Goal: Register for event/course

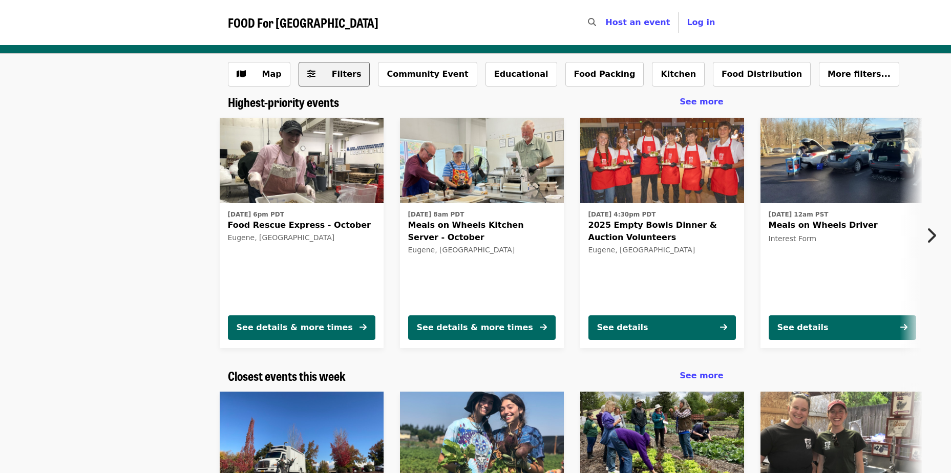
click at [334, 74] on span "Filters" at bounding box center [347, 74] width 30 height 10
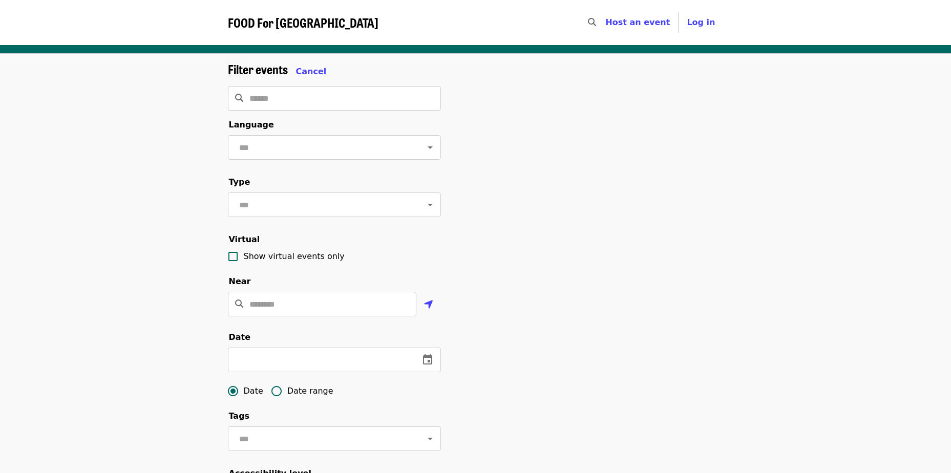
click at [324, 65] on div "Filter events Cancel" at bounding box center [334, 70] width 213 height 16
click at [312, 70] on span "Cancel" at bounding box center [311, 72] width 31 height 10
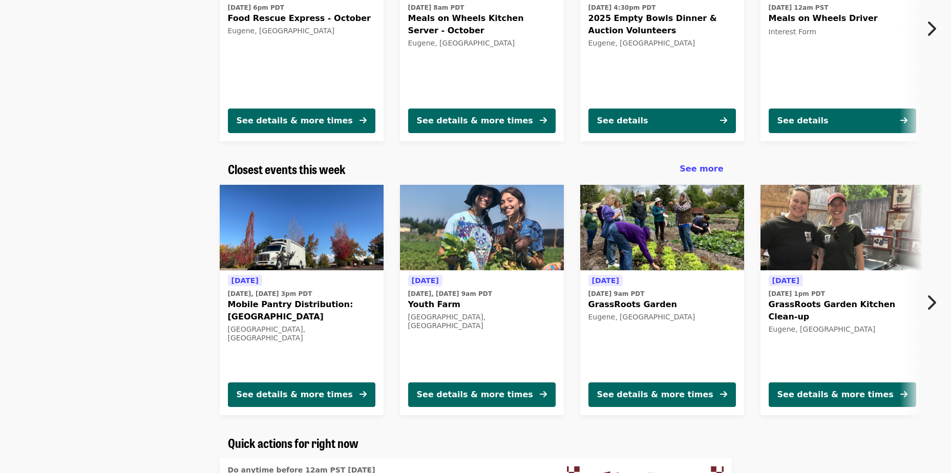
scroll to position [239, 0]
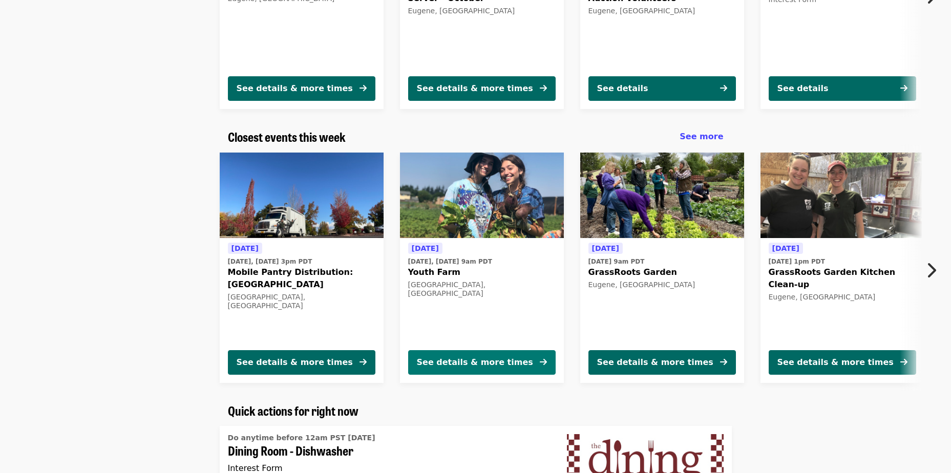
click at [490, 353] on button "See details & more times" at bounding box center [482, 362] width 148 height 25
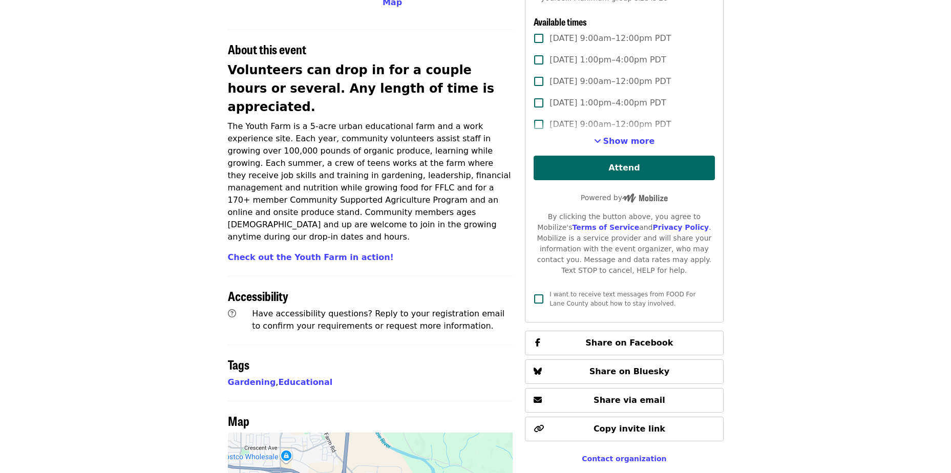
scroll to position [478, 0]
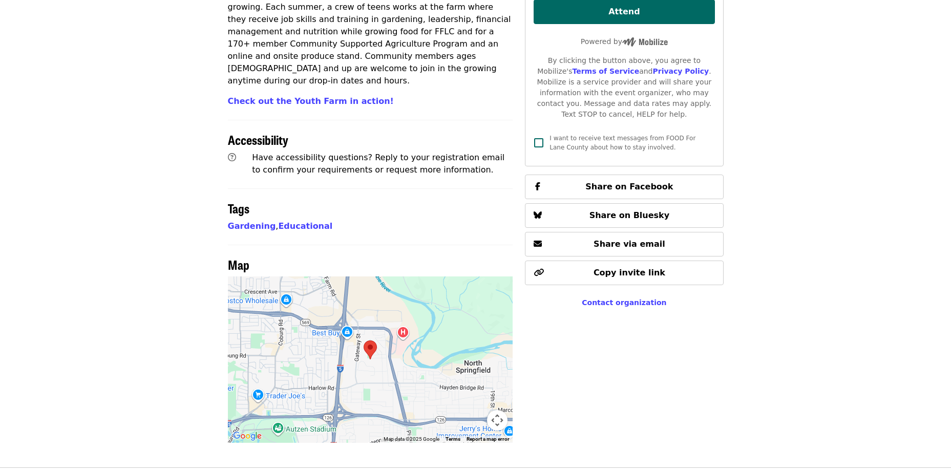
click at [407, 277] on div at bounding box center [370, 360] width 285 height 166
click at [371, 341] on img at bounding box center [370, 350] width 13 height 19
click at [358, 342] on div at bounding box center [370, 360] width 285 height 166
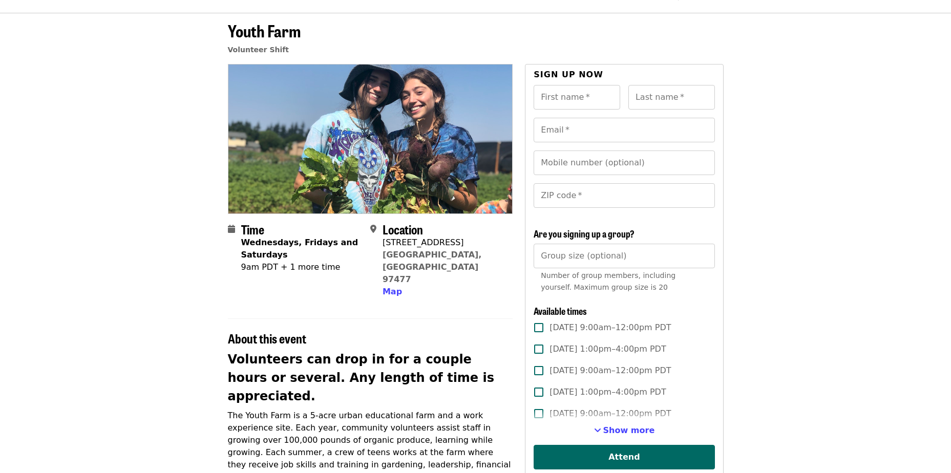
scroll to position [0, 0]
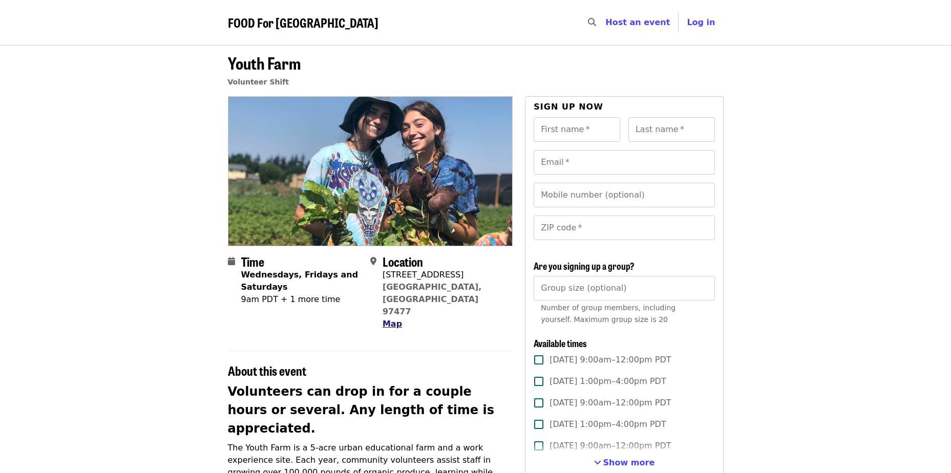
click at [390, 319] on span "Map" at bounding box center [392, 324] width 19 height 10
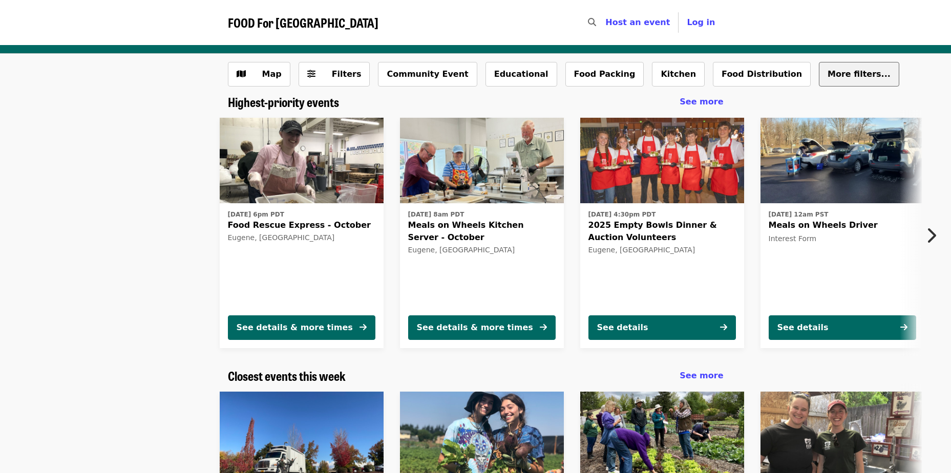
click at [828, 76] on span "More filters..." at bounding box center [859, 74] width 63 height 10
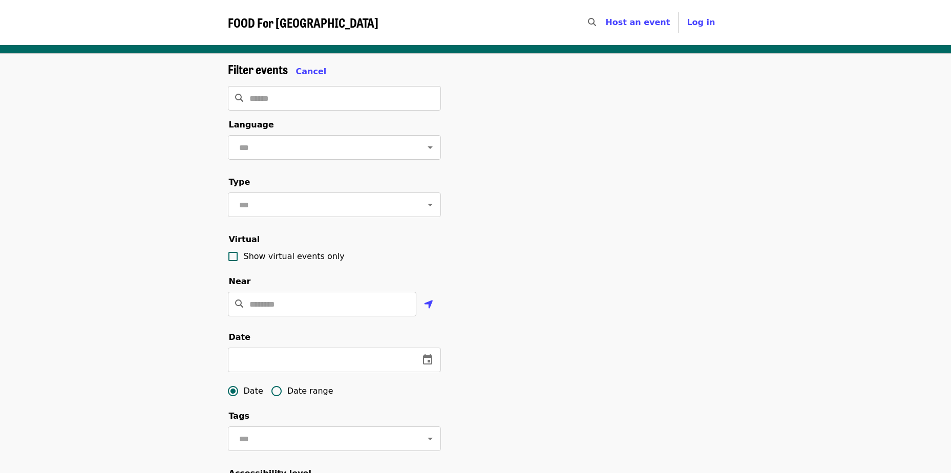
click at [270, 23] on span "FOOD For [GEOGRAPHIC_DATA]" at bounding box center [303, 22] width 151 height 18
click at [316, 70] on span "Cancel" at bounding box center [311, 72] width 31 height 10
